Goal: Register for event/course

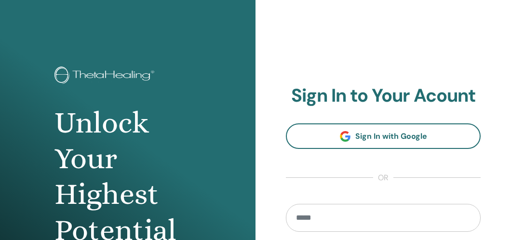
scroll to position [0, 0]
type input "**********"
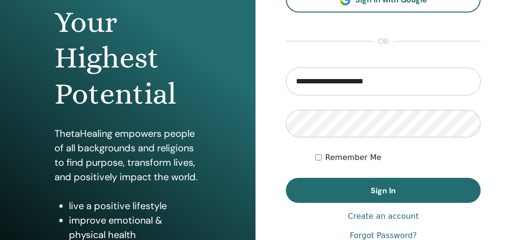
scroll to position [151, 0]
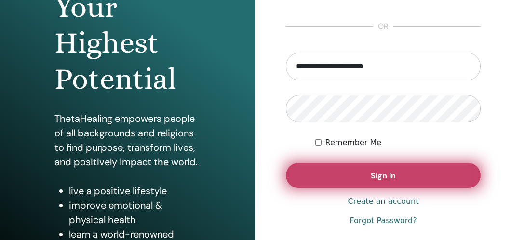
click at [430, 179] on button "Sign In" at bounding box center [383, 175] width 195 height 25
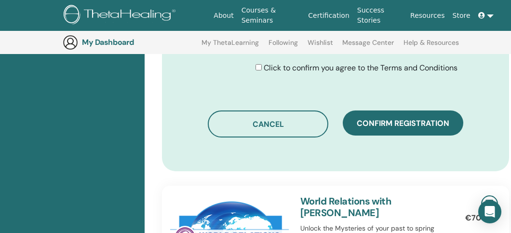
scroll to position [602, 0]
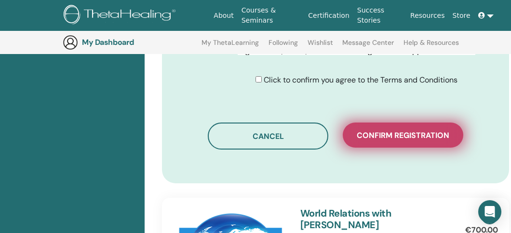
click at [375, 131] on span "Confirm registration" at bounding box center [403, 135] width 93 height 10
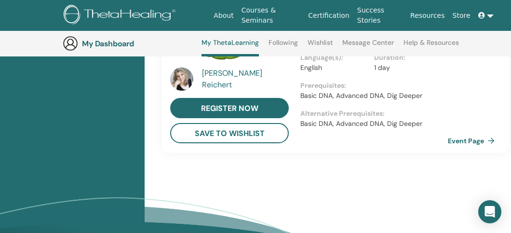
scroll to position [1164, 0]
